Goal: Task Accomplishment & Management: Complete application form

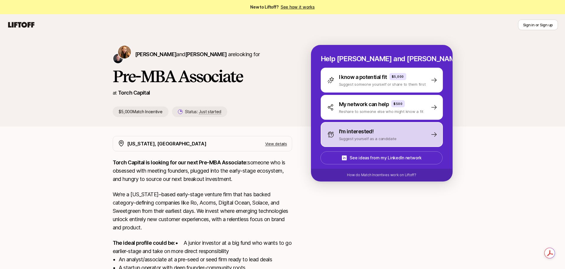
click at [372, 136] on p "Suggest yourself as a candidate" at bounding box center [368, 138] width 58 height 6
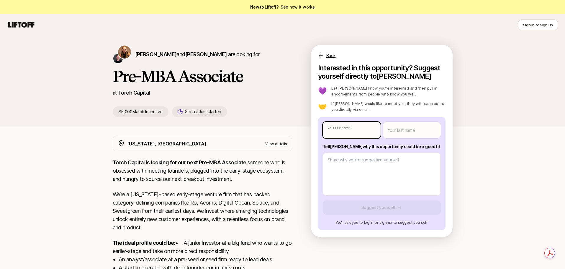
type textarea "x"
click at [355, 130] on body "New to Liftoff? See how it works Sign in or Sign up Sign in or Sign up [PERSON_…" at bounding box center [282, 134] width 565 height 269
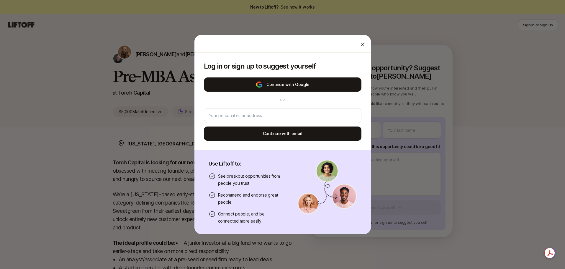
click at [276, 82] on button "Continue with Google" at bounding box center [283, 84] width 158 height 14
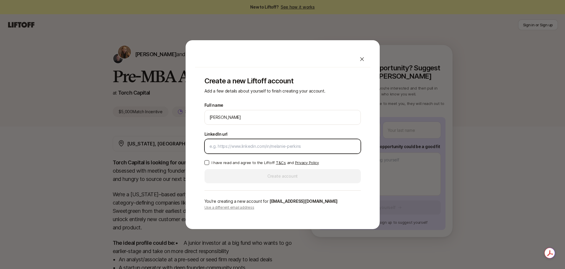
paste input "[URL][DOMAIN_NAME]"
type input "[URL][DOMAIN_NAME]"
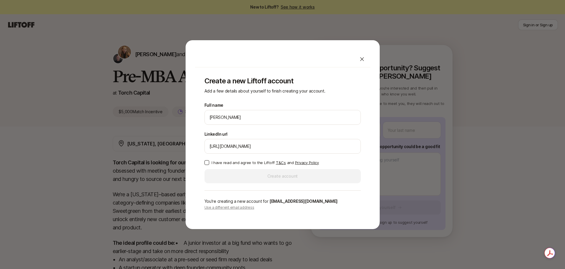
click at [212, 161] on p "I have read and agree to the Liftoff T&Cs and Privacy Policy" at bounding box center [265, 162] width 107 height 6
click at [209, 161] on button "I have read and agree to the Liftoff T&Cs and Privacy Policy" at bounding box center [207, 162] width 5 height 5
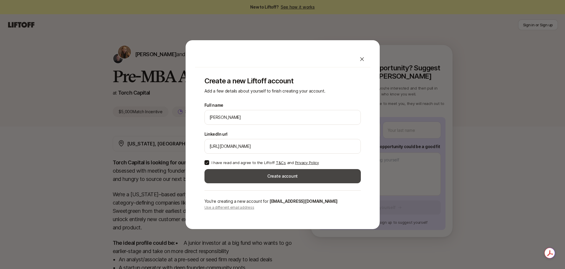
click at [275, 177] on button "Create account" at bounding box center [283, 176] width 156 height 14
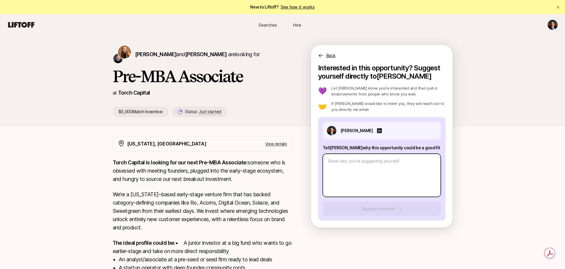
click at [373, 162] on textarea at bounding box center [382, 174] width 118 height 43
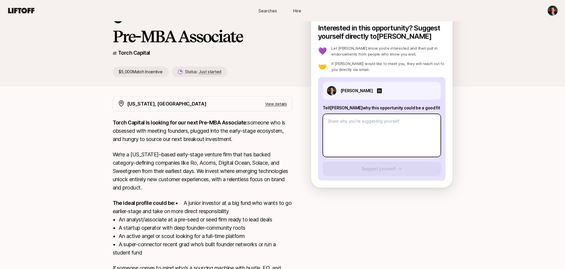
scroll to position [59, 0]
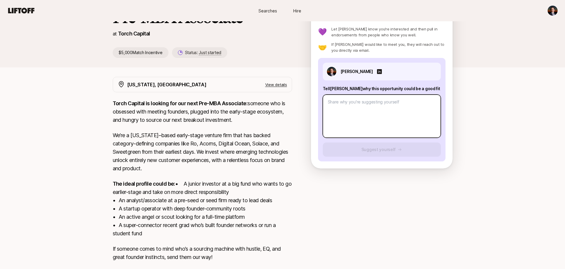
click at [366, 108] on textarea at bounding box center [382, 115] width 118 height 43
paste textarea "I’m scrappy, relentless, and have an insatiable will to win (the Mongoose menta…"
type textarea "x"
type textarea "I’m scrappy, relentless, and have an insatiable will to win (the Mongoose menta…"
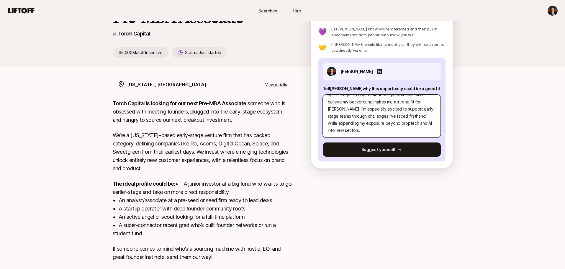
scroll to position [0, 0]
drag, startPoint x: 383, startPoint y: 108, endPoint x: 349, endPoint y: 111, distance: 33.4
click at [335, 109] on textarea "I’m scrappy, relentless, and have an insatiable will to win (the Mongoose menta…" at bounding box center [382, 115] width 118 height 43
type textarea "x"
type textarea "I’m scrappy, relentless, and have an insatiable will to win ). With a strong bu…"
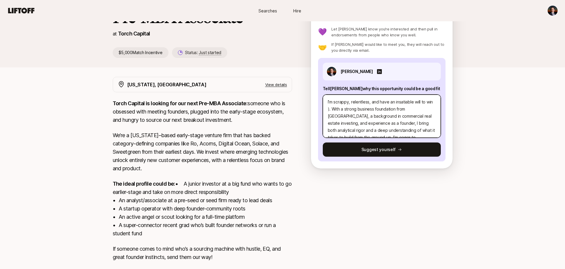
type textarea "x"
type textarea "I’m scrappy, relentless, and have an insatiable will to win). With a strong bus…"
type textarea "x"
type textarea "I’m scrappy, relentless, and have an insatiable will to win. With a strong busi…"
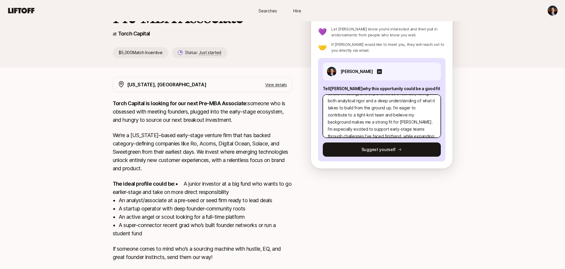
drag, startPoint x: 381, startPoint y: 122, endPoint x: 363, endPoint y: 122, distance: 17.4
click at [363, 122] on textarea "I’m scrappy, relentless, and have an insatiable will to win. With a strong busi…" at bounding box center [382, 115] width 118 height 43
type textarea "x"
type textarea "I’m scrappy, relentless, and have an insatiable will to win. With a strong busi…"
type textarea "x"
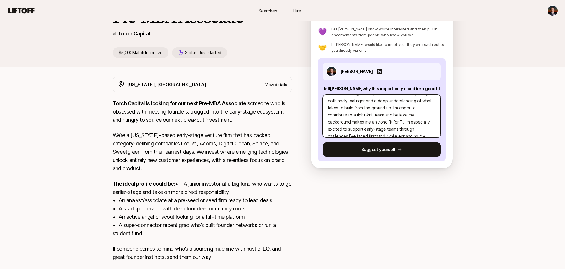
type textarea "I’m scrappy, relentless, and have an insatiable will to win. With a strong busi…"
type textarea "x"
type textarea "I’m scrappy, relentless, and have an insatiable will to win. With a strong busi…"
type textarea "x"
type textarea "I’m scrappy, relentless, and have an insatiable will to win. With a strong busi…"
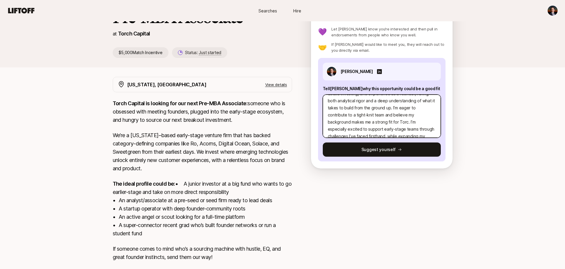
type textarea "x"
type textarea "I’m scrappy, relentless, and have an insatiable will to win. With a strong busi…"
type textarea "x"
type textarea "I’m scrappy, relentless, and have an insatiable will to win. With a strong busi…"
type textarea "x"
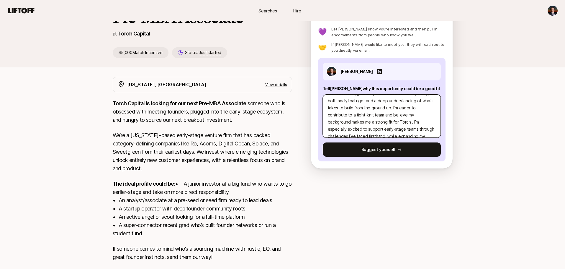
type textarea "I’m scrappy, relentless, and have an insatiable will to win. With a strong busi…"
type textarea "x"
type textarea "I’m scrappy, relentless, and have an insatiable will to win. With a strong busi…"
type textarea "x"
type textarea "I’m scrappy, relentless, and have an insatiable will to win. With a strong busi…"
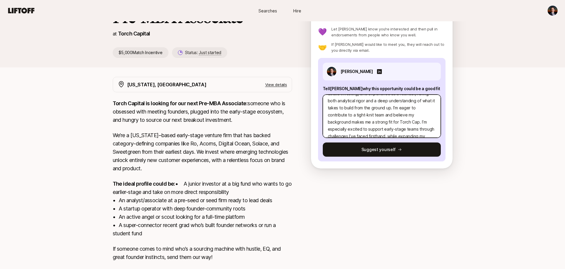
type textarea "x"
type textarea "I’m scrappy, relentless, and have an insatiable will to win. With a strong busi…"
type textarea "x"
type textarea "I’m scrappy, relentless, and have an insatiable will to win. With a strong busi…"
type textarea "x"
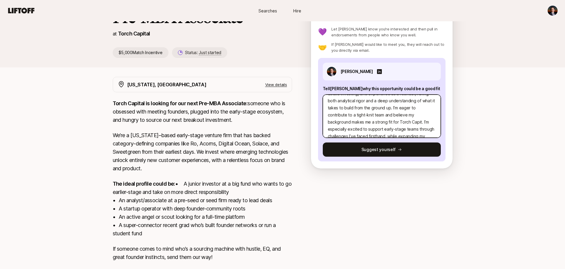
type textarea "I’m scrappy, relentless, and have an insatiable will to win. With a strong busi…"
type textarea "x"
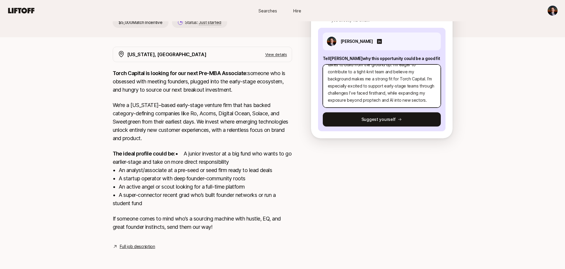
scroll to position [97, 0]
type textarea "I’m scrappy, relentless, and have an insatiable will to win. With a strong busi…"
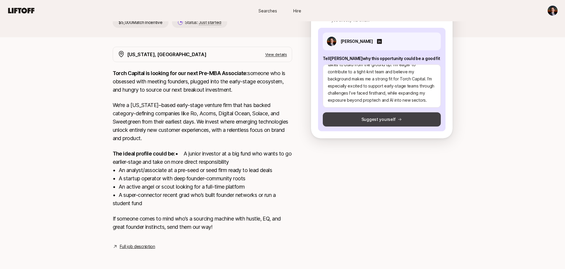
click at [374, 112] on button "Suggest yourself" at bounding box center [382, 119] width 118 height 14
type textarea "x"
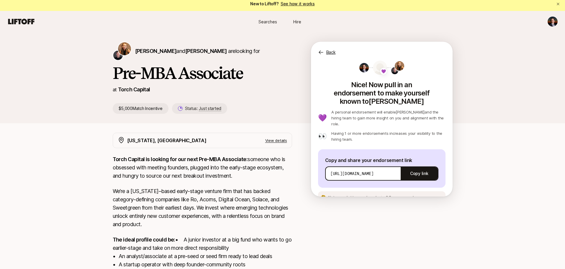
scroll to position [0, 0]
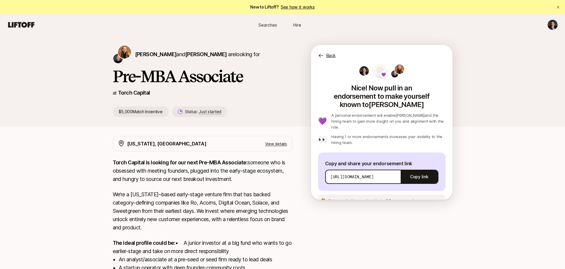
click at [330, 53] on p "Back" at bounding box center [330, 55] width 9 height 7
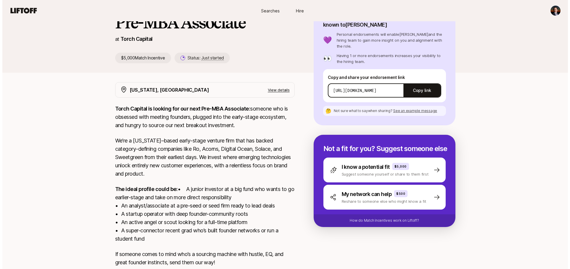
scroll to position [59, 0]
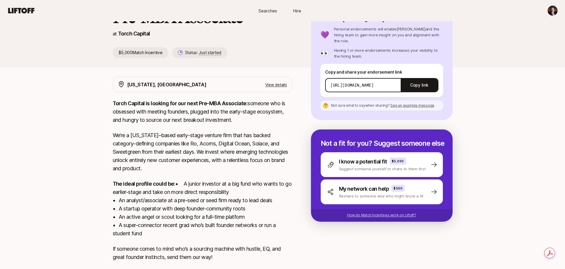
click at [380, 212] on p "How do Match Incentives work on Liftoff?" at bounding box center [381, 214] width 69 height 5
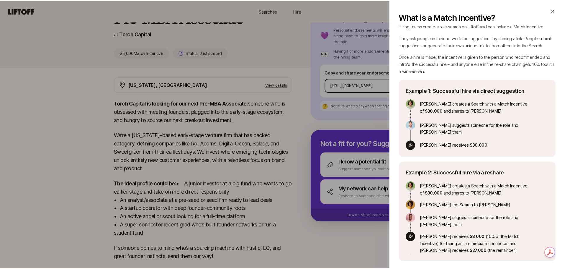
scroll to position [48, 0]
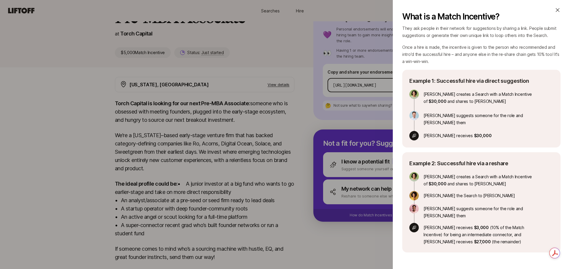
click at [273, 114] on div "What is a Match Incentive? A Match Incentive is a referral bonus you can offer …" at bounding box center [285, 134] width 570 height 269
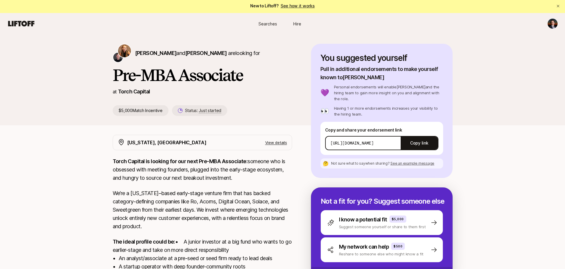
scroll to position [0, 0]
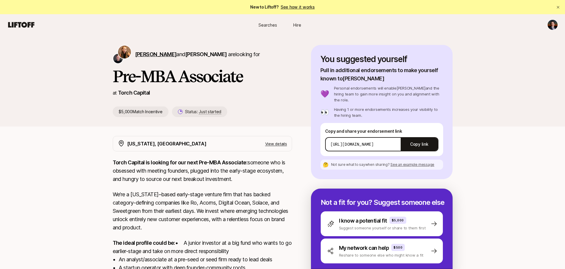
click at [148, 53] on span "[PERSON_NAME]" at bounding box center [156, 54] width 42 height 6
